Goal: Transaction & Acquisition: Purchase product/service

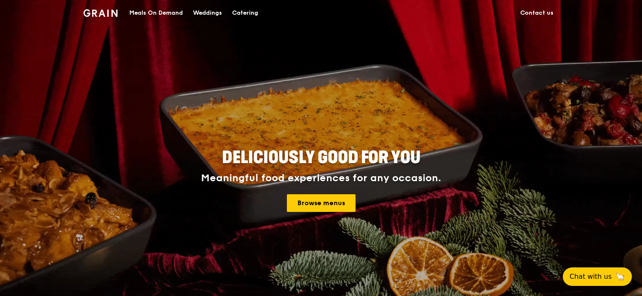
click at [251, 13] on div "Catering" at bounding box center [245, 12] width 26 height 25
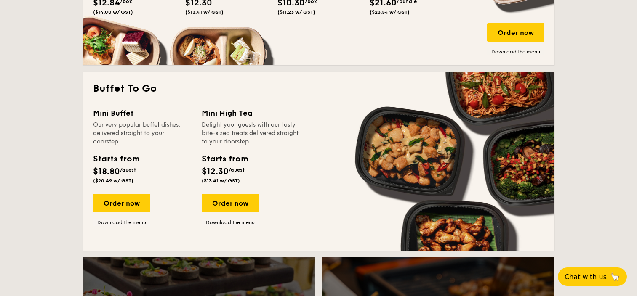
scroll to position [673, 0]
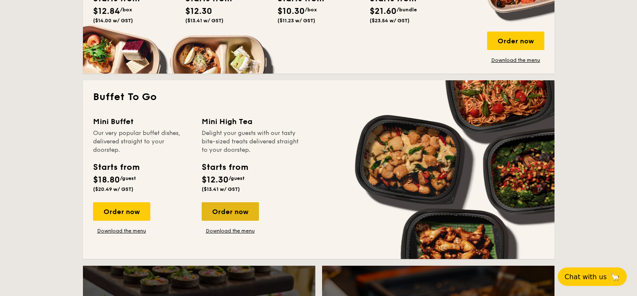
click at [243, 212] on div "Order now" at bounding box center [230, 212] width 57 height 19
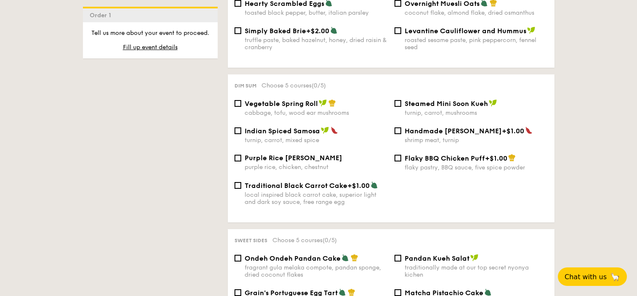
scroll to position [669, 0]
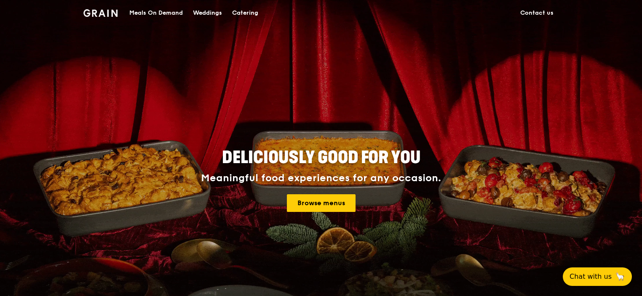
click at [253, 12] on div "Catering" at bounding box center [245, 12] width 26 height 25
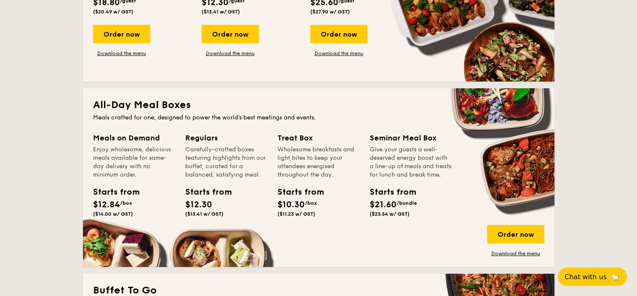
scroll to position [480, 0]
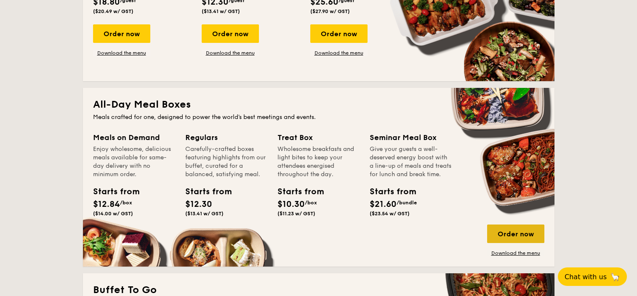
click at [520, 235] on div "Order now" at bounding box center [515, 234] width 57 height 19
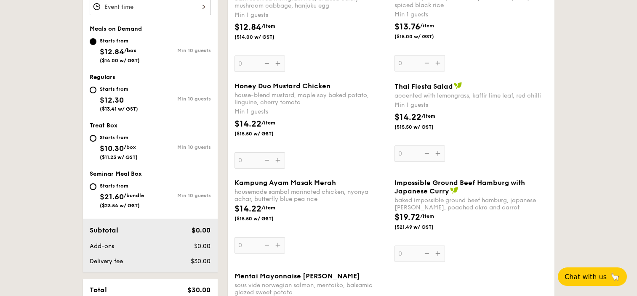
scroll to position [305, 0]
click at [111, 182] on div "Starts from $21.60 /bundle ($23.54 w/ GST)" at bounding box center [122, 195] width 44 height 28
click at [96, 183] on input "Starts from $21.60 /bundle ($23.54 w/ GST) Min 10 guests" at bounding box center [93, 186] width 7 height 7
radio input "true"
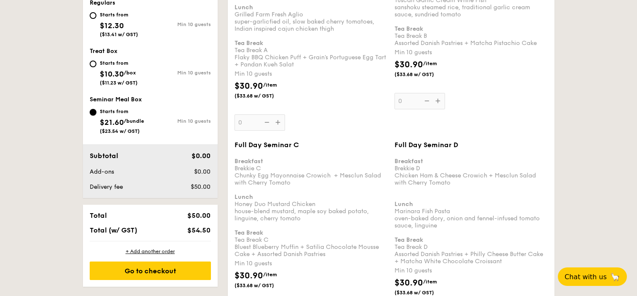
scroll to position [482, 0]
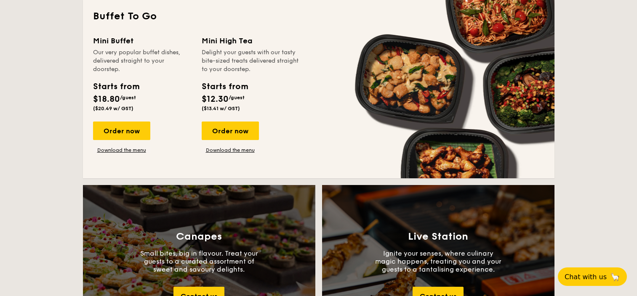
scroll to position [754, 0]
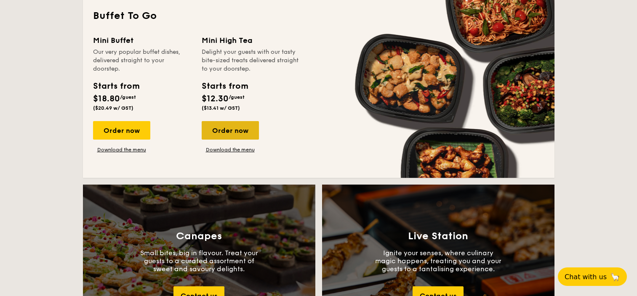
click at [241, 134] on div "Order now" at bounding box center [230, 130] width 57 height 19
